Goal: Information Seeking & Learning: Learn about a topic

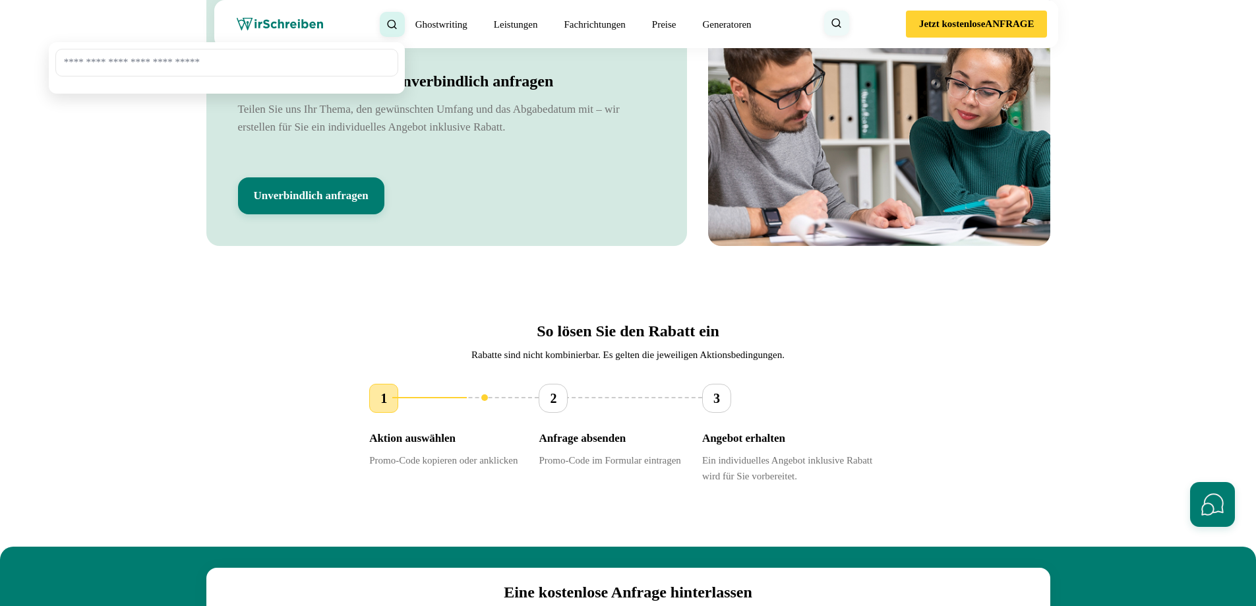
scroll to position [2057, 0]
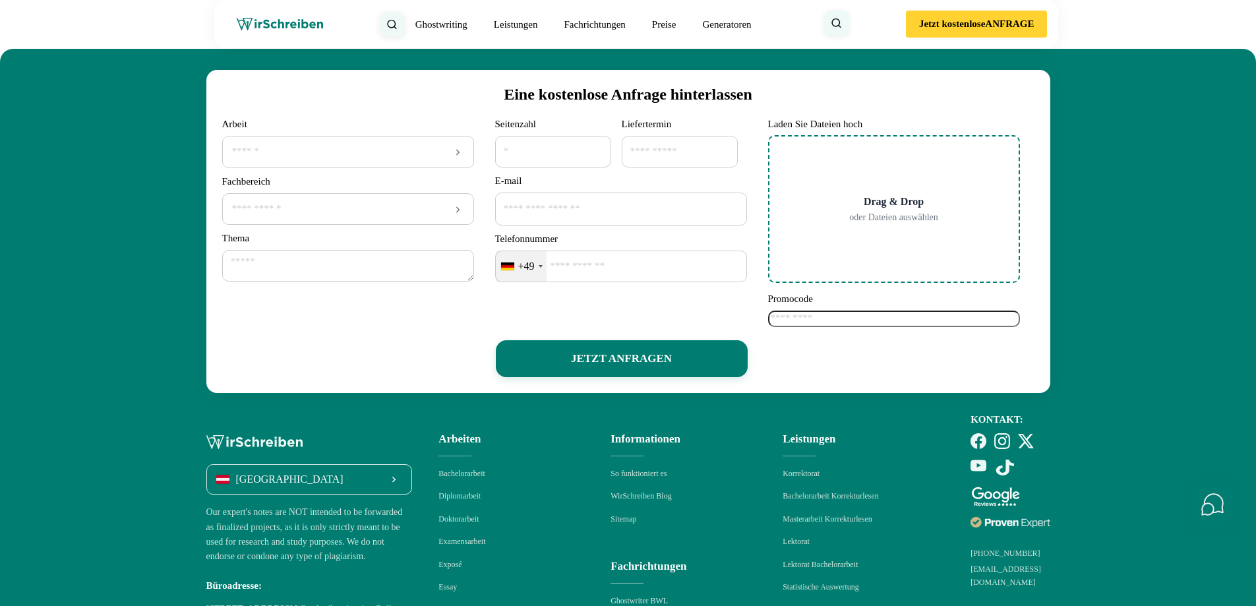
scroll to position [2215, 0]
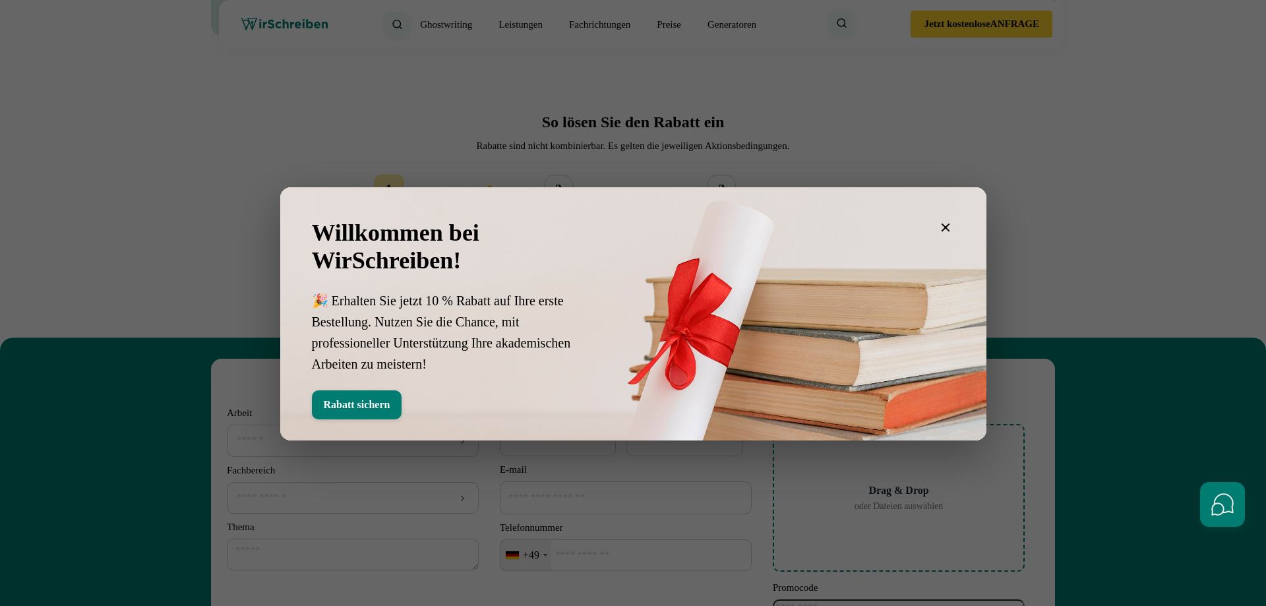
click at [943, 225] on icon "button" at bounding box center [945, 227] width 9 height 9
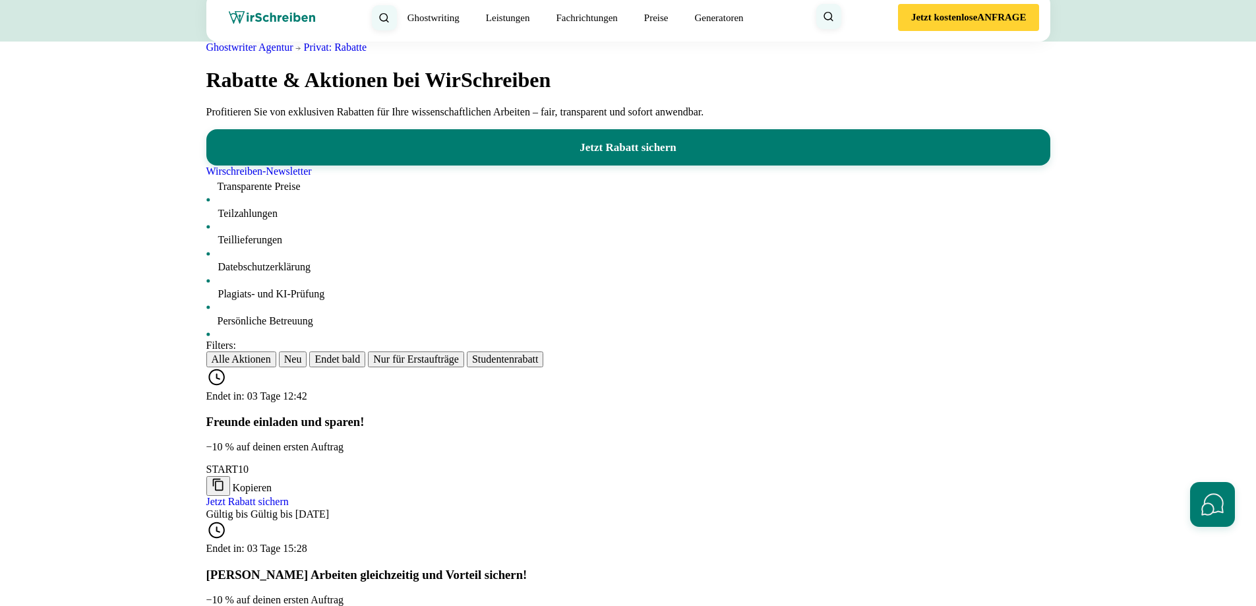
scroll to position [79, 0]
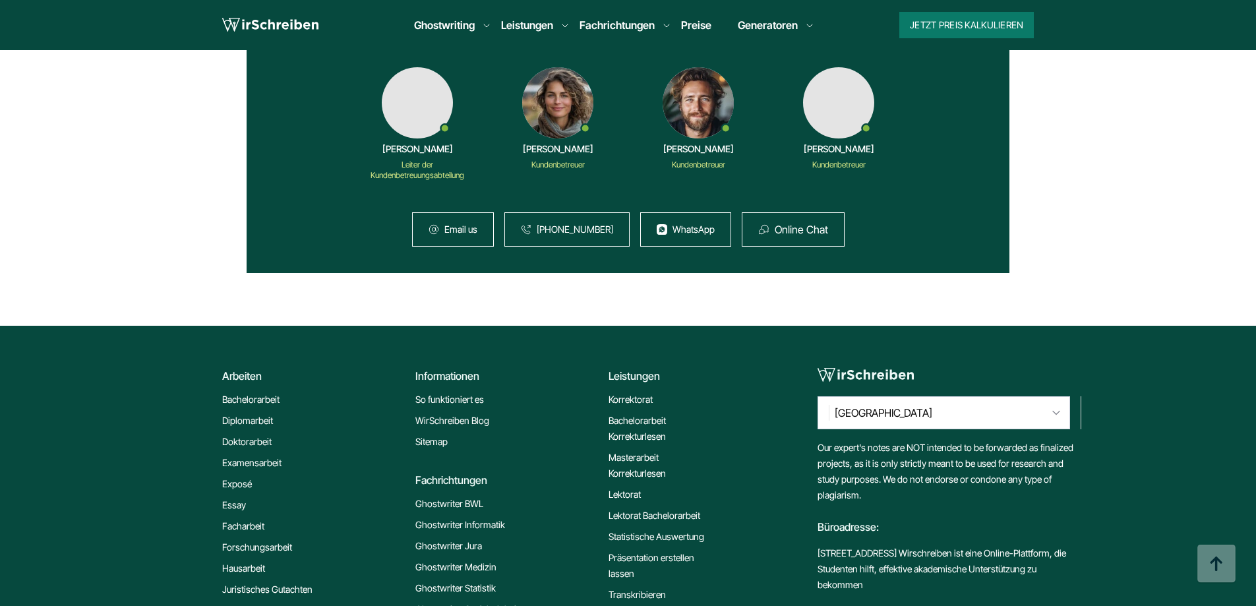
scroll to position [2057, 0]
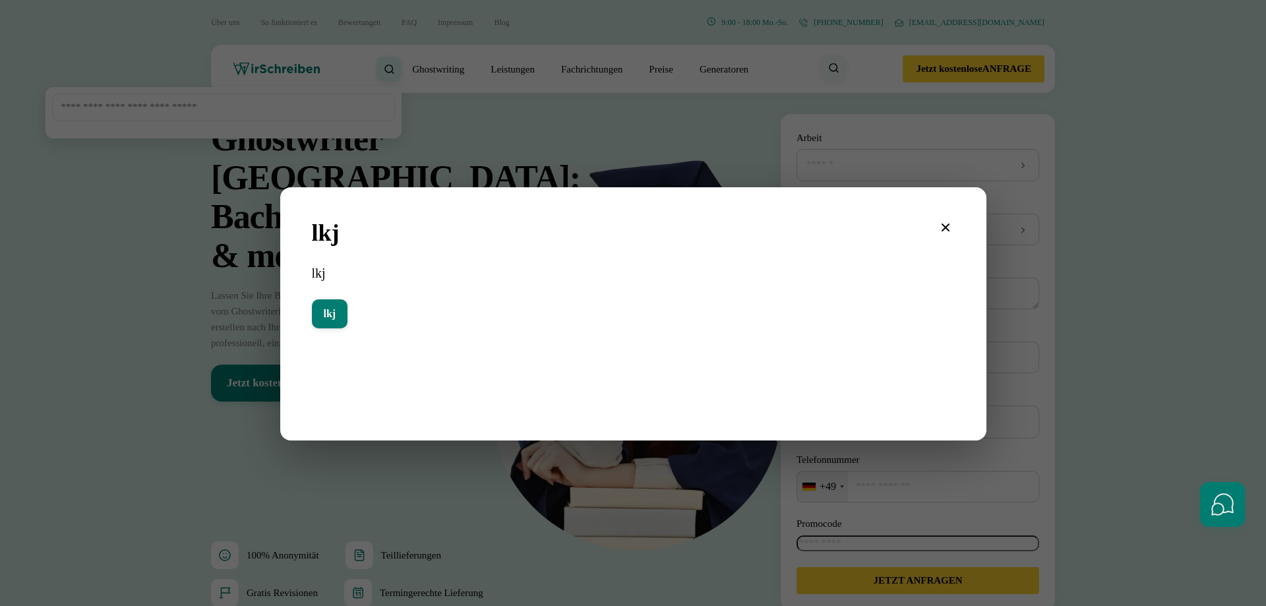
click at [949, 230] on icon "button" at bounding box center [945, 228] width 16 height 16
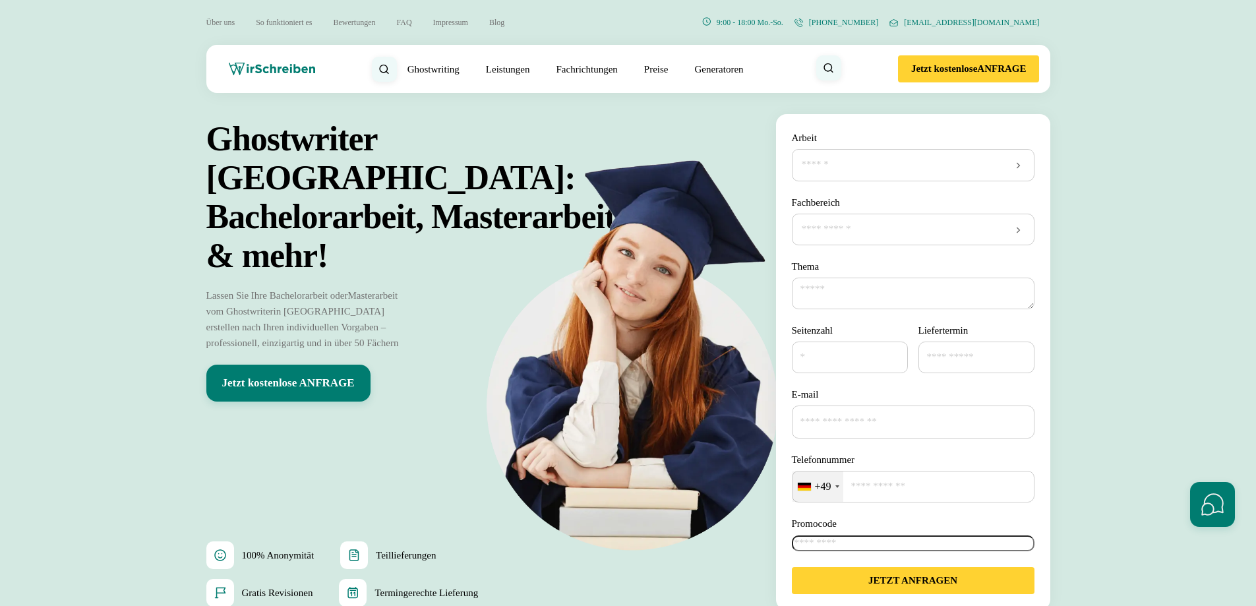
drag, startPoint x: 442, startPoint y: 63, endPoint x: 574, endPoint y: 39, distance: 134.7
click at [574, 39] on header "Über uns So funktioniert es Bewertungen FAQ Impressum Blog 9:00 - 18:00 Mo.-So.…" at bounding box center [628, 46] width 1256 height 93
